Goal: Transaction & Acquisition: Obtain resource

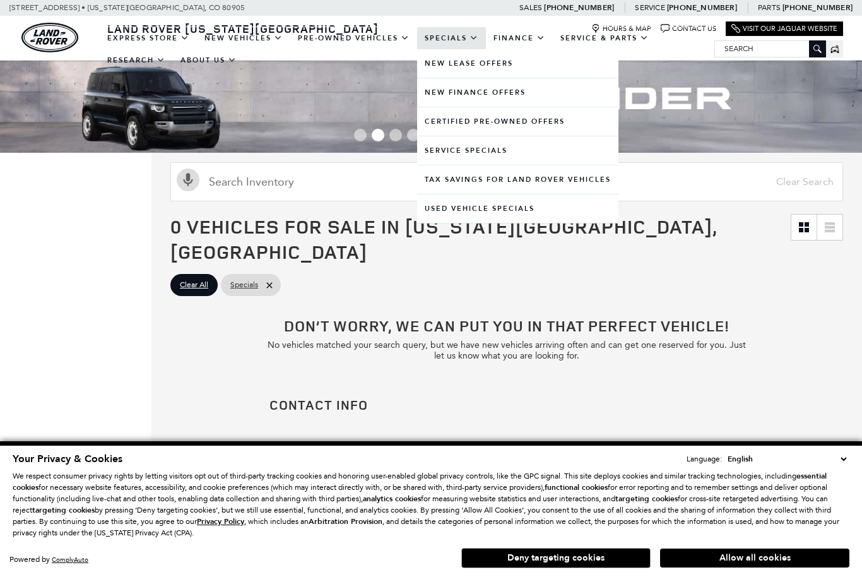
click at [461, 49] on link "Specials" at bounding box center [451, 38] width 69 height 22
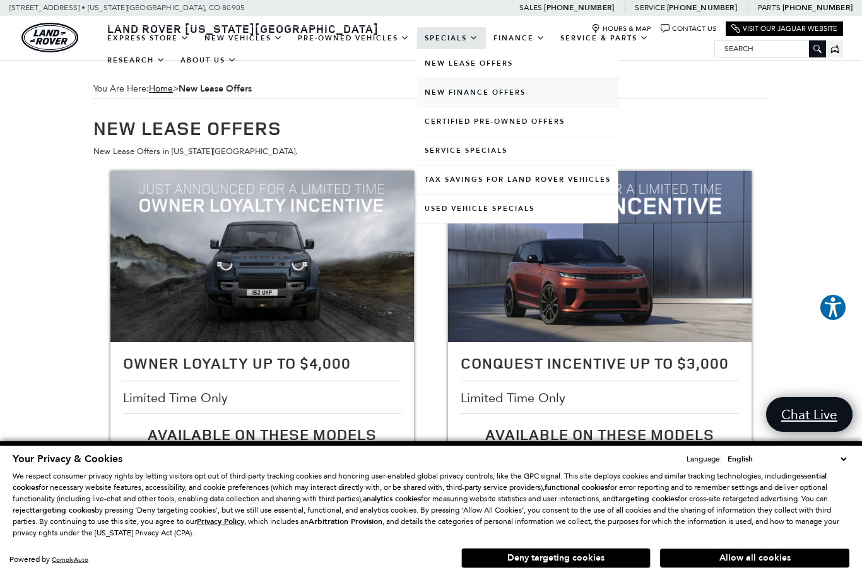
click at [508, 100] on link "New Finance Offers" at bounding box center [517, 92] width 201 height 28
